Goal: Task Accomplishment & Management: Use online tool/utility

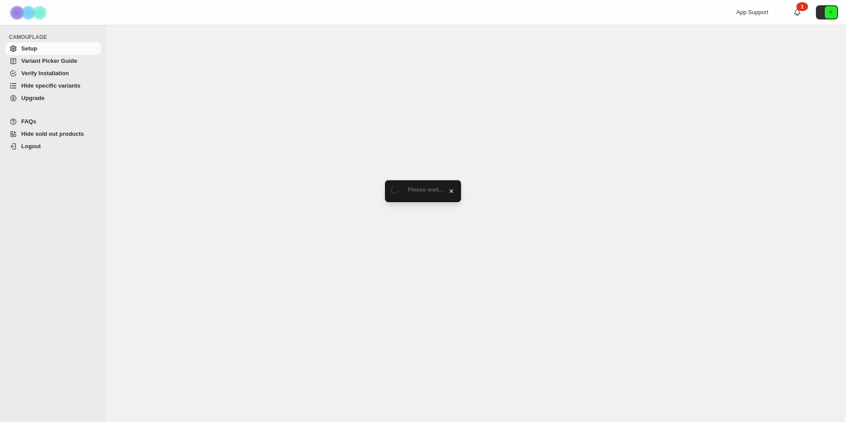
select select "******"
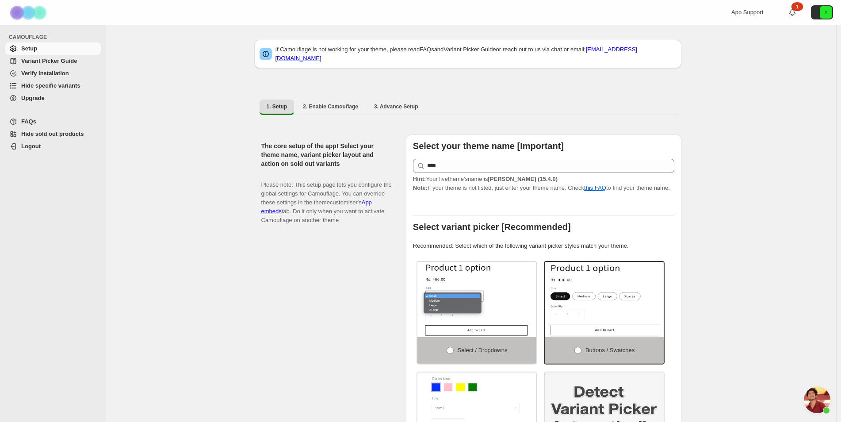
scroll to position [2056, 0]
click at [60, 89] on span "Hide specific variants" at bounding box center [50, 85] width 59 height 7
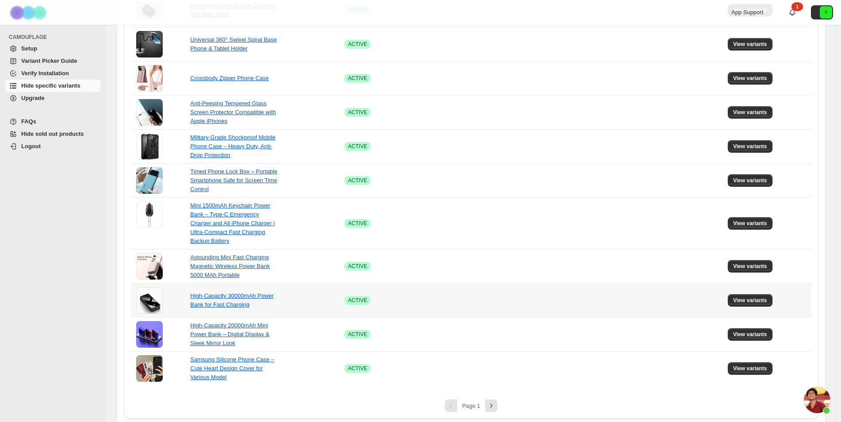
scroll to position [504, 0]
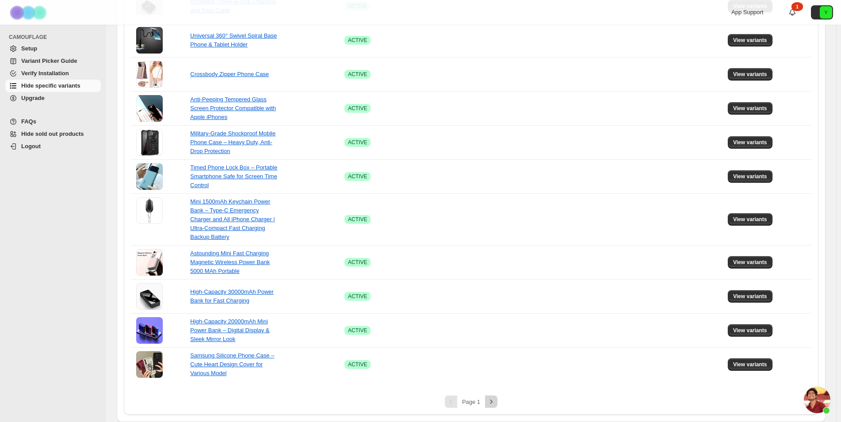
click at [493, 402] on icon "Next" at bounding box center [491, 401] width 9 height 9
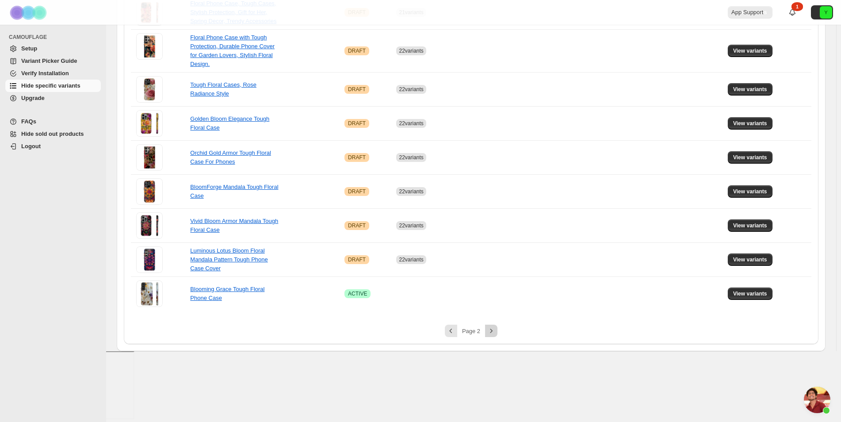
scroll to position [299, 0]
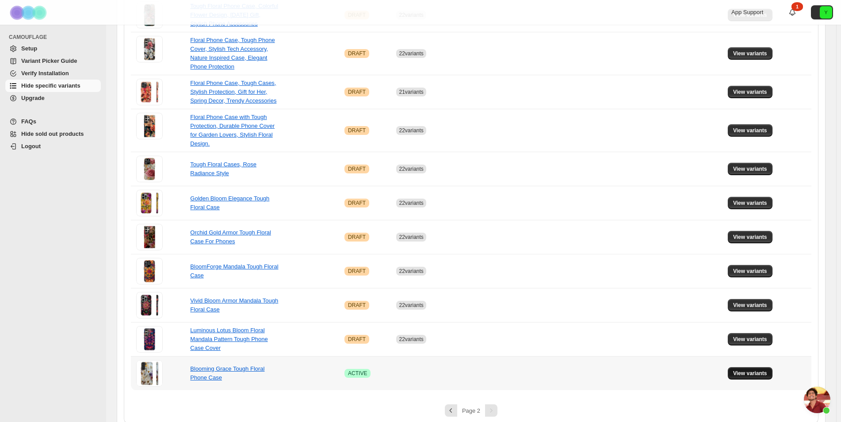
click at [742, 367] on button "View variants" at bounding box center [750, 373] width 45 height 12
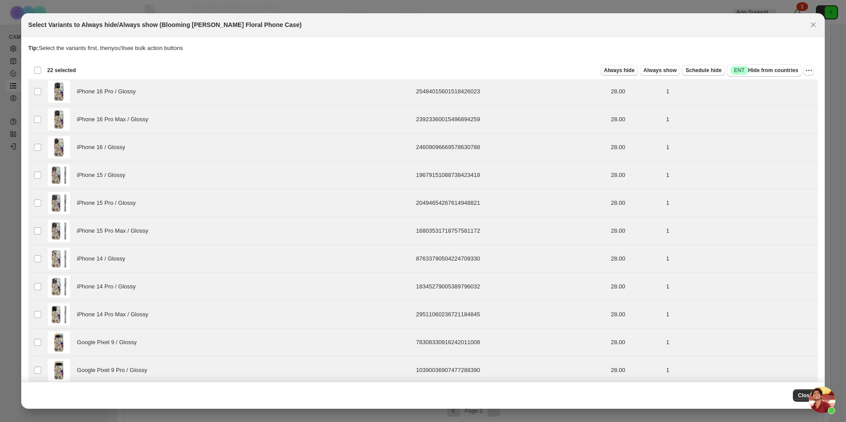
click at [614, 71] on span "Always hide" at bounding box center [619, 70] width 31 height 7
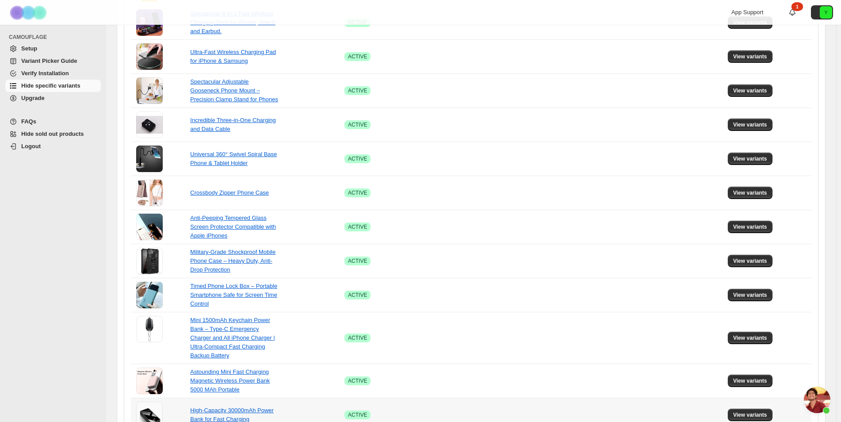
scroll to position [504, 0]
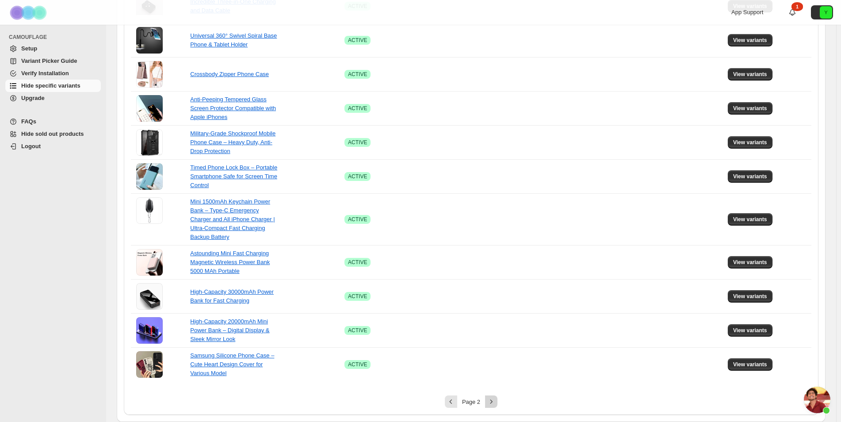
click at [496, 399] on icon "Next" at bounding box center [491, 401] width 9 height 9
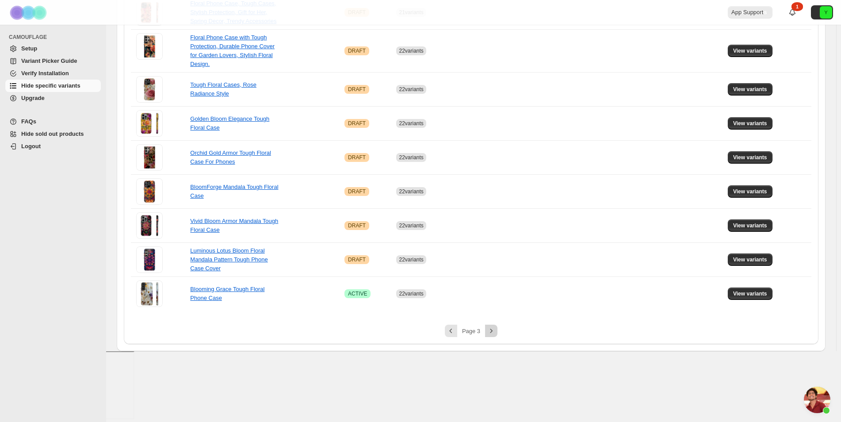
scroll to position [299, 0]
